Goal: Navigation & Orientation: Find specific page/section

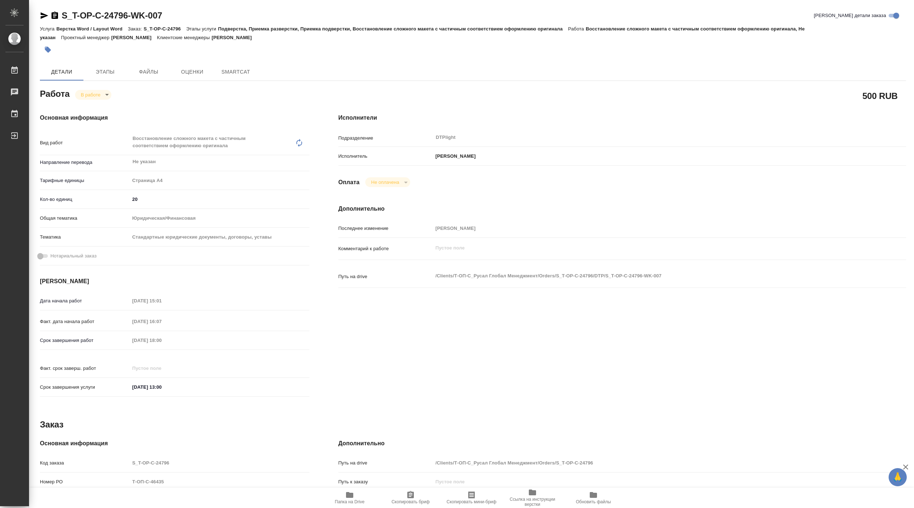
type textarea "x"
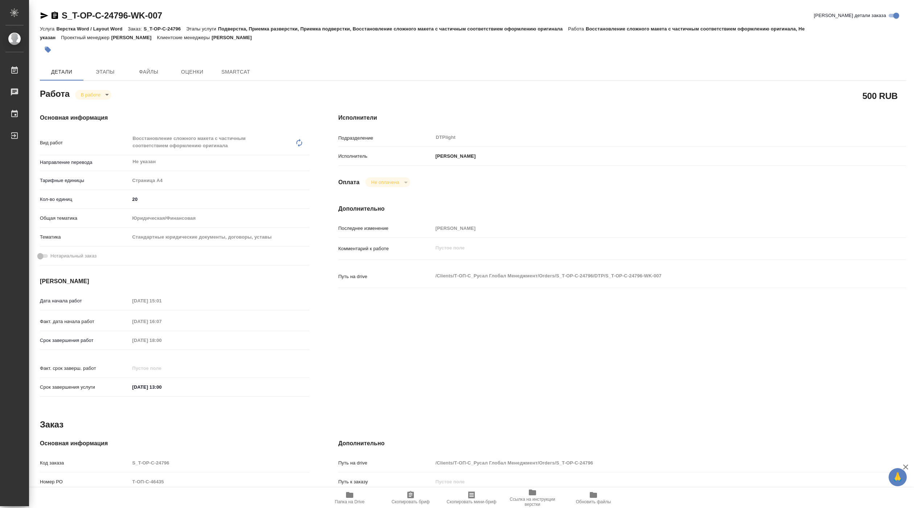
type textarea "x"
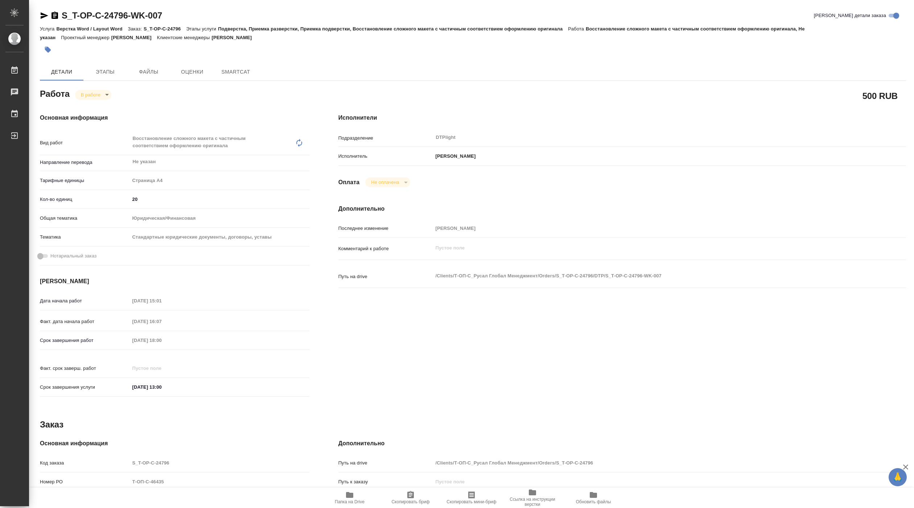
type textarea "x"
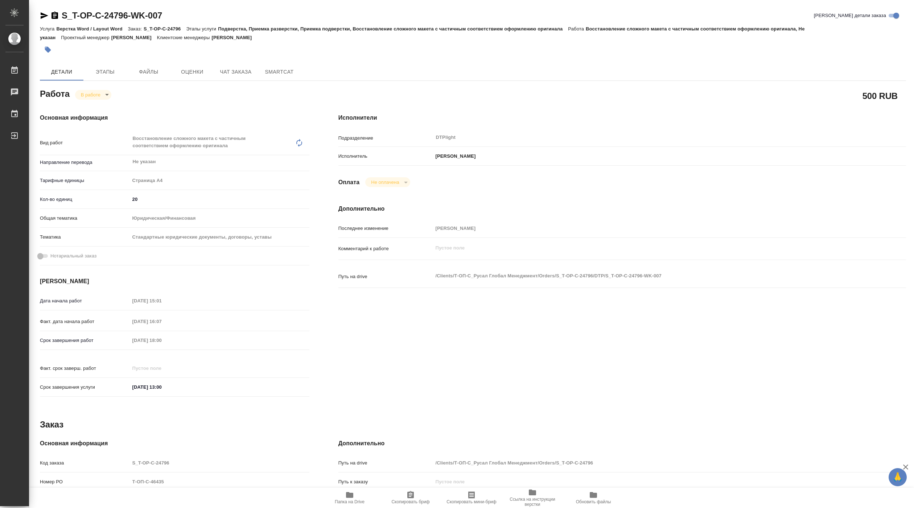
type textarea "x"
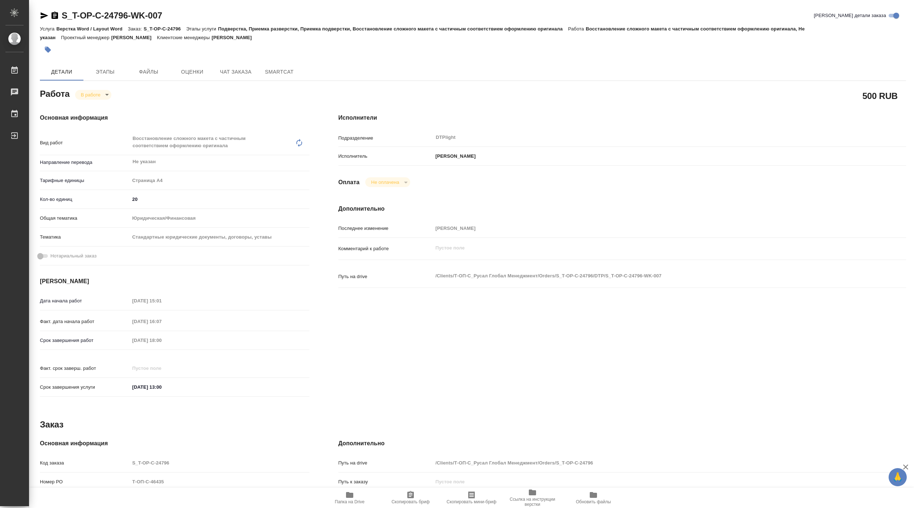
type textarea "x"
